Goal: Information Seeking & Learning: Find specific fact

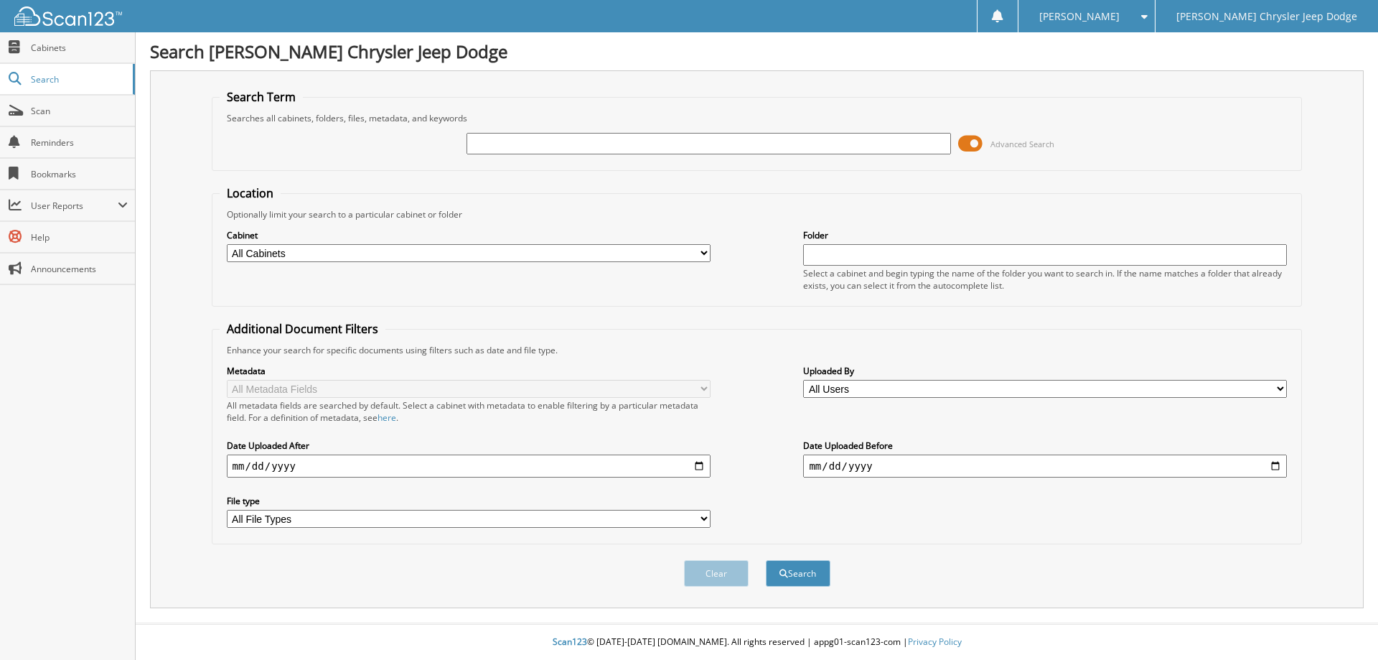
click at [526, 152] on input "text" at bounding box center [709, 144] width 484 height 22
type input "55796"
click at [790, 571] on button "Search" at bounding box center [798, 573] width 65 height 27
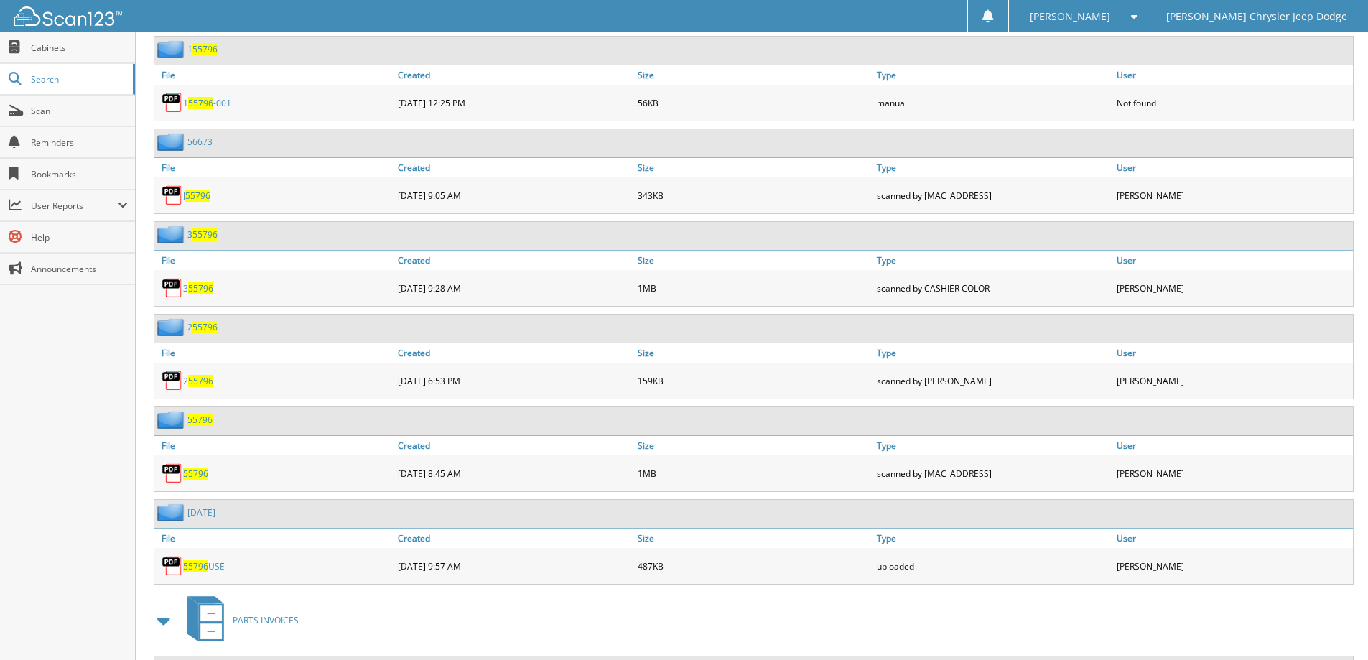
scroll to position [818, 0]
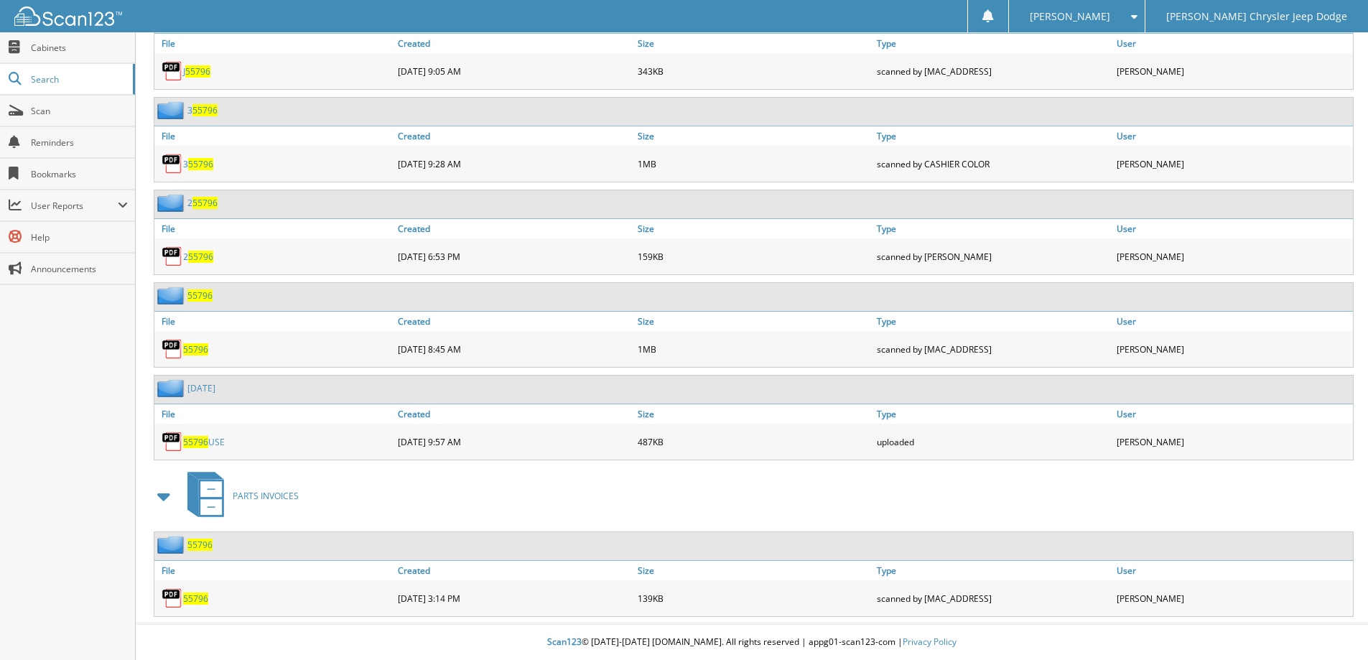
click at [203, 446] on span "55796" at bounding box center [195, 442] width 25 height 12
